Goal: Complete application form: Complete application form

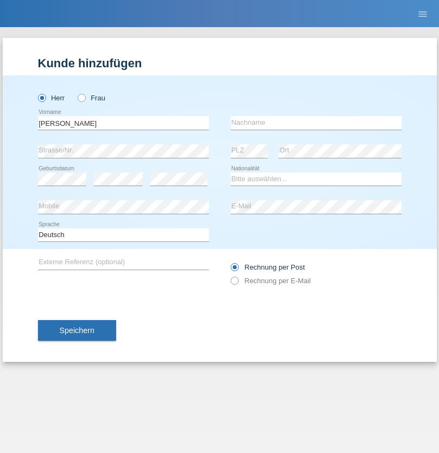
type input "[PERSON_NAME]"
click at [316, 123] on input "text" at bounding box center [316, 123] width 171 height 14
type input "Senn"
select select "CH"
select select "en"
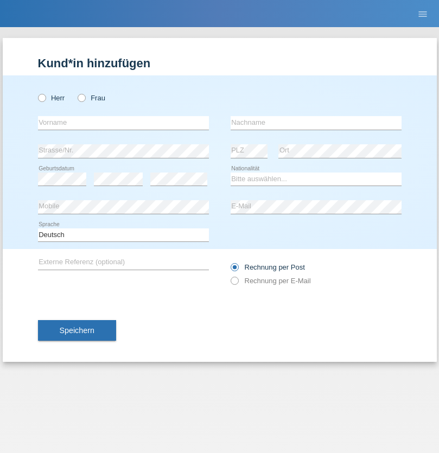
radio input "true"
click at [123, 123] on input "text" at bounding box center [123, 123] width 171 height 14
type input "Flavio"
click at [316, 123] on input "text" at bounding box center [316, 123] width 171 height 14
type input "Fravi"
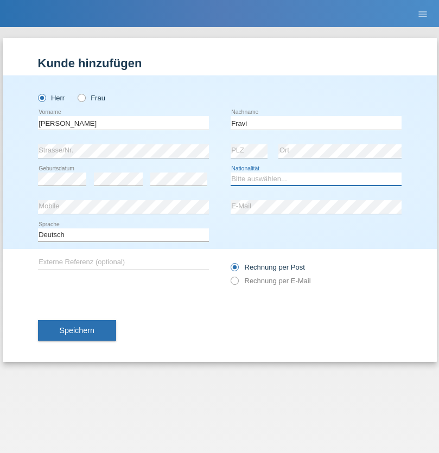
select select "CH"
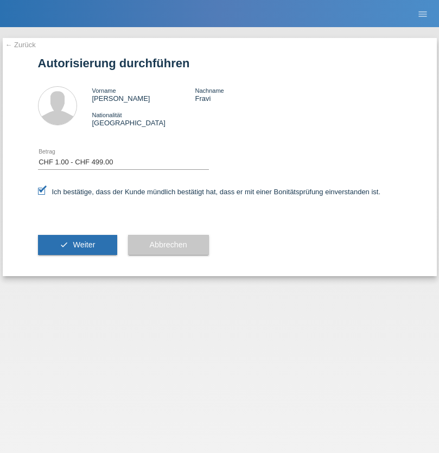
select select "1"
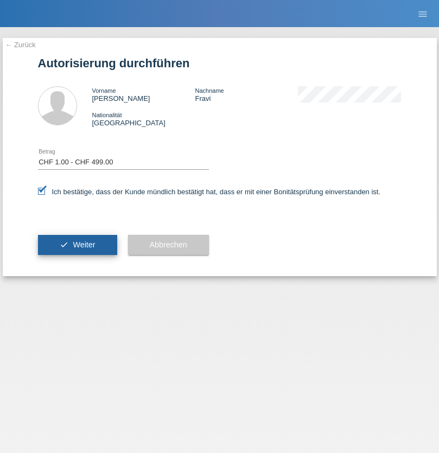
click at [77, 245] on span "Weiter" at bounding box center [84, 245] width 22 height 9
